Goal: Find specific page/section: Find specific page/section

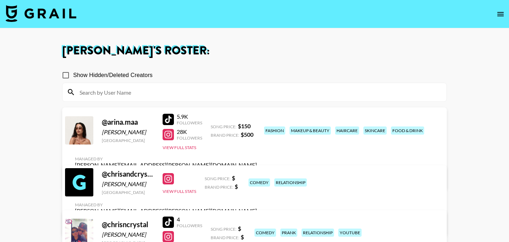
click at [133, 86] on div at bounding box center [255, 92] width 384 height 18
click at [500, 14] on icon "open drawer" at bounding box center [501, 14] width 8 height 8
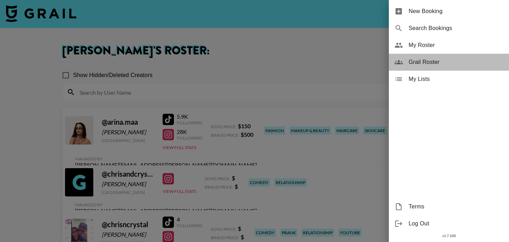
click at [448, 57] on div "Grail Roster" at bounding box center [449, 62] width 120 height 17
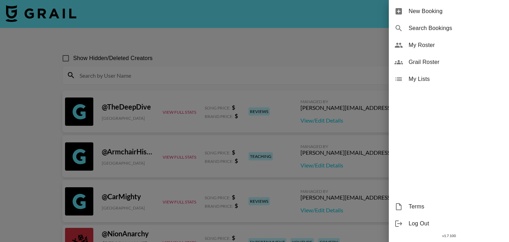
click at [168, 76] on div at bounding box center [254, 121] width 509 height 242
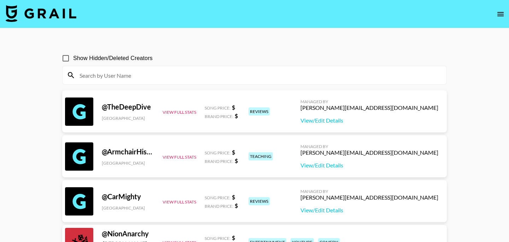
click at [168, 76] on input at bounding box center [258, 75] width 367 height 11
paste input "thegorgeousdoll"
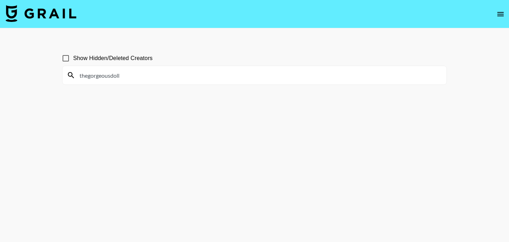
type input "thegorgeousdoll"
